Goal: Information Seeking & Learning: Learn about a topic

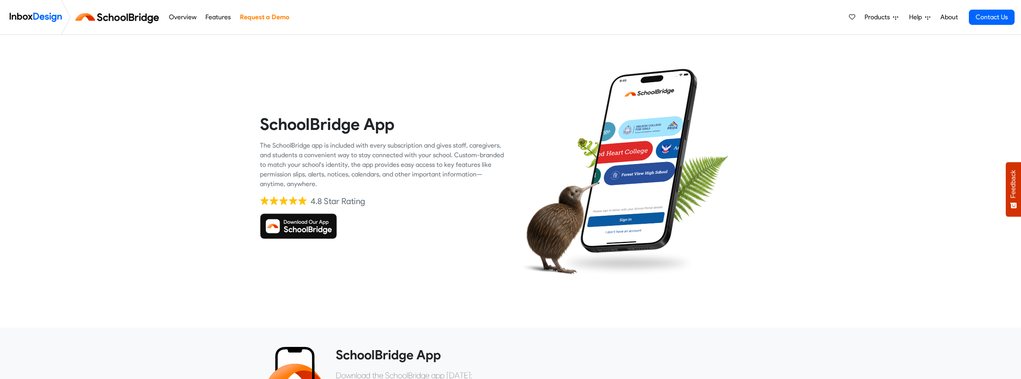
click at [219, 107] on div "SchoolBridge App The SchoolBridge app is included with every subscription and g…" at bounding box center [510, 176] width 1021 height 283
click at [217, 109] on div "SchoolBridge App The SchoolBridge app is included with every subscription and g…" at bounding box center [510, 176] width 1021 height 283
drag, startPoint x: 645, startPoint y: 303, endPoint x: 637, endPoint y: 308, distance: 9.7
click at [639, 307] on div "SchoolBridge App The SchoolBridge app is included with every subscription and g…" at bounding box center [510, 176] width 1021 height 283
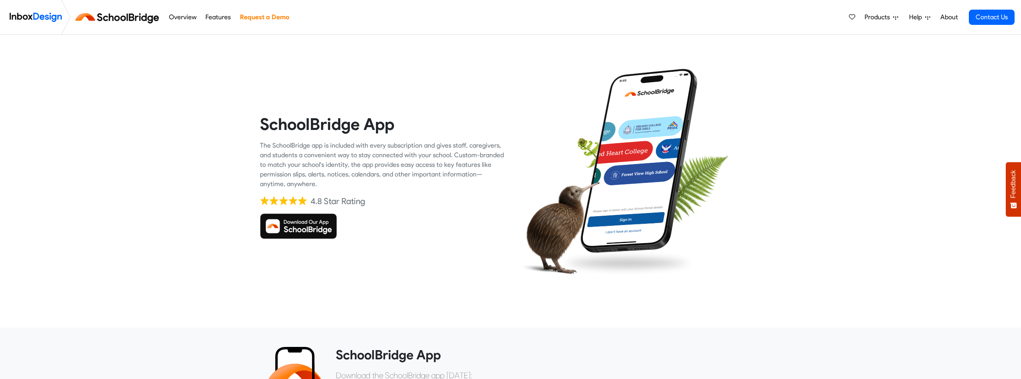
click at [888, 323] on div "SchoolBridge App The SchoolBridge app is included with every subscription and g…" at bounding box center [510, 181] width 1021 height 293
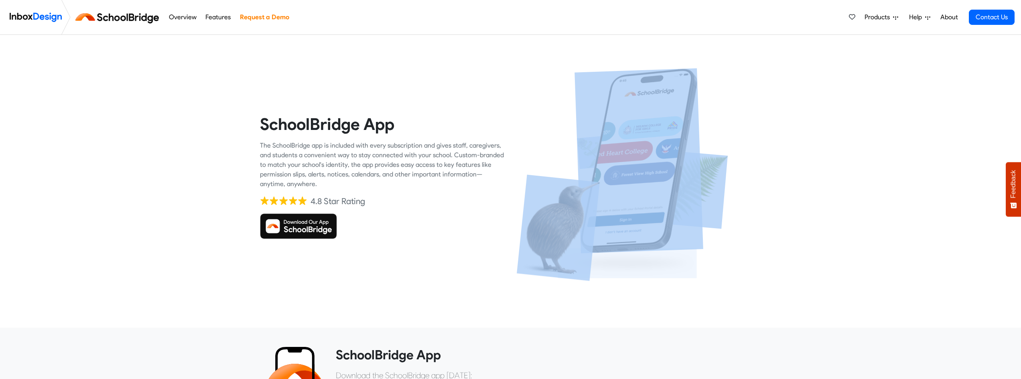
drag, startPoint x: 884, startPoint y: 321, endPoint x: 874, endPoint y: 317, distance: 11.0
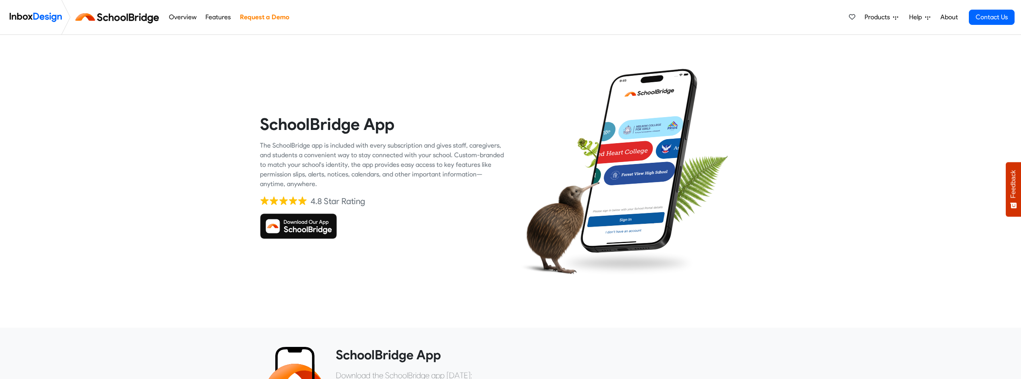
click at [860, 308] on div "SchoolBridge App The SchoolBridge app is included with every subscription and g…" at bounding box center [510, 176] width 1021 height 283
click at [856, 309] on div "SchoolBridge App The SchoolBridge app is included with every subscription and g…" at bounding box center [510, 176] width 1021 height 283
click at [841, 315] on div "SchoolBridge App The SchoolBridge app is included with every subscription and g…" at bounding box center [510, 176] width 1021 height 283
click at [867, 286] on div "SchoolBridge App The SchoolBridge app is included with every subscription and g…" at bounding box center [510, 176] width 1021 height 283
drag, startPoint x: 867, startPoint y: 286, endPoint x: 832, endPoint y: 282, distance: 34.7
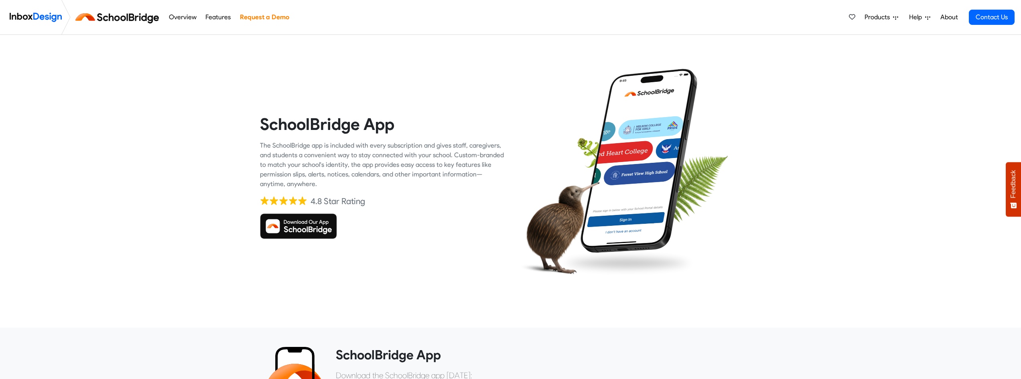
click at [855, 282] on div "SchoolBridge App The SchoolBridge app is included with every subscription and g…" at bounding box center [510, 176] width 1021 height 283
drag, startPoint x: 494, startPoint y: 274, endPoint x: 484, endPoint y: 274, distance: 10.4
drag, startPoint x: 472, startPoint y: 275, endPoint x: 465, endPoint y: 276, distance: 7.8
drag, startPoint x: 465, startPoint y: 276, endPoint x: 460, endPoint y: 277, distance: 4.5
click at [460, 277] on div "SchoolBridge App The SchoolBridge app is included with every subscription and g…" at bounding box center [382, 176] width 245 height 245
